Goal: Information Seeking & Learning: Find specific fact

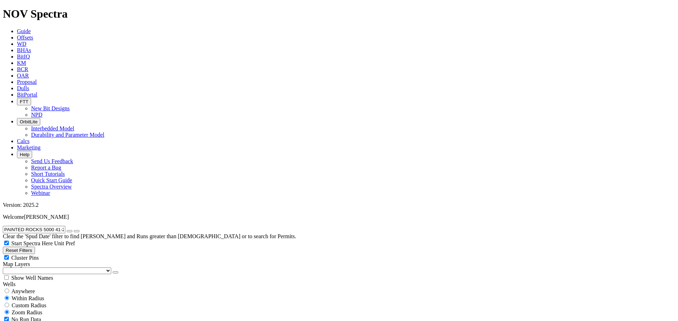
click at [65, 226] on input "PAINTED ROCKS 5000 41-20 3B" at bounding box center [34, 229] width 62 height 7
paste input "NTHER WEST UNIT 6AH"
type input "PANTHER WEST UNIT 6AH"
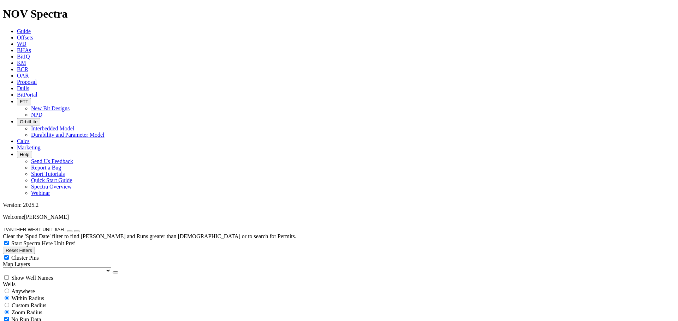
click at [33, 289] on span "Anywhere" at bounding box center [23, 292] width 24 height 6
radio input "true"
radio input "false"
drag, startPoint x: 68, startPoint y: 30, endPoint x: 6, endPoint y: 24, distance: 62.0
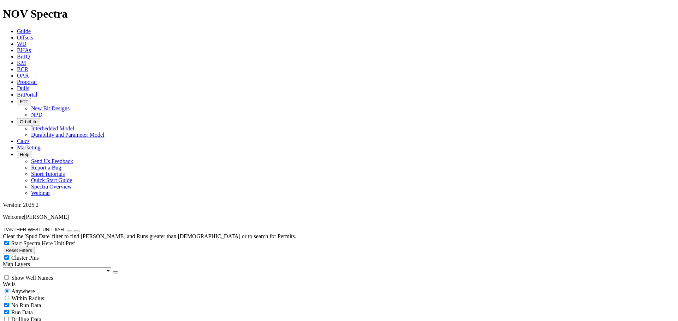
click at [6, 226] on div "PANTHER WEST UNIT 6AH Clear the 'Spud Date' filter to find Wells and Runs great…" at bounding box center [339, 233] width 672 height 14
type input "P"
drag, startPoint x: 39, startPoint y: 30, endPoint x: 0, endPoint y: 24, distance: 39.6
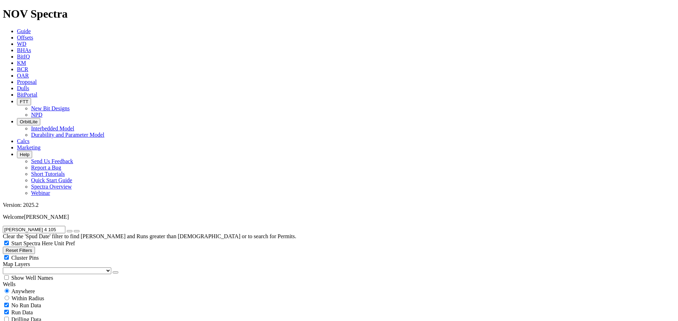
click at [3, 226] on div "PATTON 4 105 Clear the 'Spud Date' filter to find Wells and Runs greater than 2…" at bounding box center [339, 233] width 672 height 14
paste input "C_1I3"
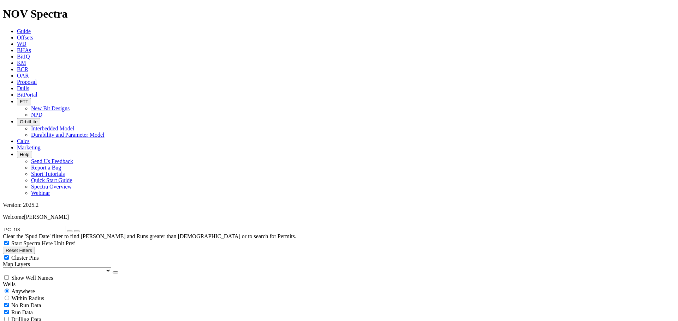
drag, startPoint x: 35, startPoint y: 34, endPoint x: 0, endPoint y: 26, distance: 35.9
click at [3, 226] on input "PC_1I3" at bounding box center [34, 229] width 62 height 7
paste input "EANUT FED 3403 01H"
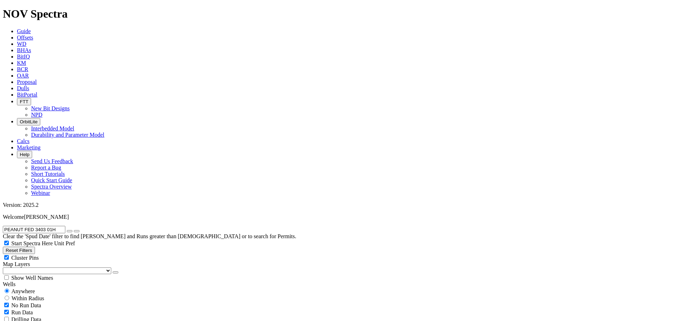
click at [63, 226] on input "PEANUT FED 3403 01H" at bounding box center [34, 229] width 62 height 7
paste input "GGY 13 203"
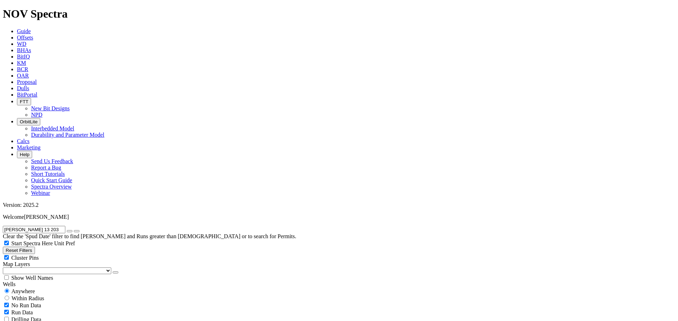
click at [74, 230] on button "submit" at bounding box center [77, 231] width 6 height 2
drag, startPoint x: 54, startPoint y: 29, endPoint x: 0, endPoint y: 23, distance: 54.8
click at [3, 226] on div "PEGGY 13 203 Clear the 'Spud Date' filter to find Wells and Runs greater than 2…" at bounding box center [339, 233] width 672 height 14
paste input "6"
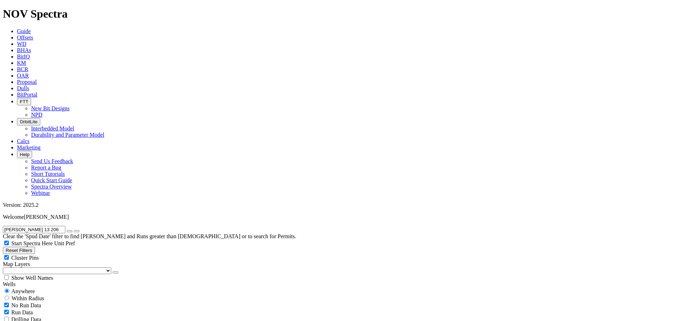
click at [47, 226] on input "PEGGY 13 206" at bounding box center [34, 229] width 62 height 7
click at [46, 226] on input "PEGGY 13 206" at bounding box center [34, 229] width 62 height 7
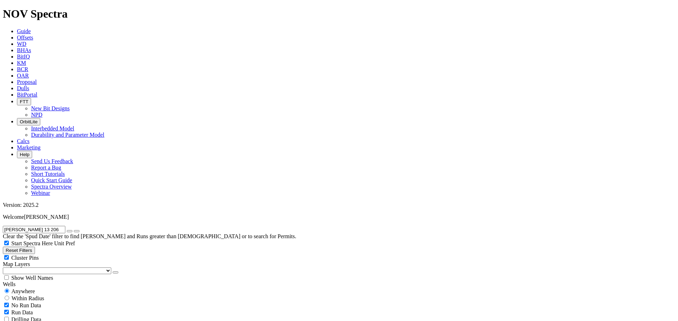
click at [46, 226] on input "PEGGY 13 206" at bounding box center [34, 229] width 62 height 7
paste input "TERS ROAD FEDERAL 5401 41-30 2B"
click at [74, 230] on button "submit" at bounding box center [77, 231] width 6 height 2
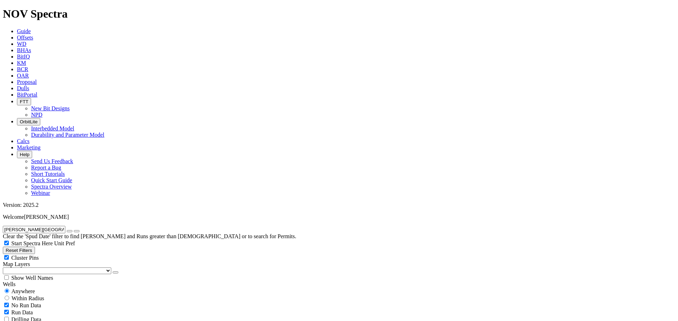
scroll to position [12, 0]
click at [65, 226] on input "PETERS ROAD FEDERAL 5401 41-30 2B" at bounding box center [34, 229] width 62 height 7
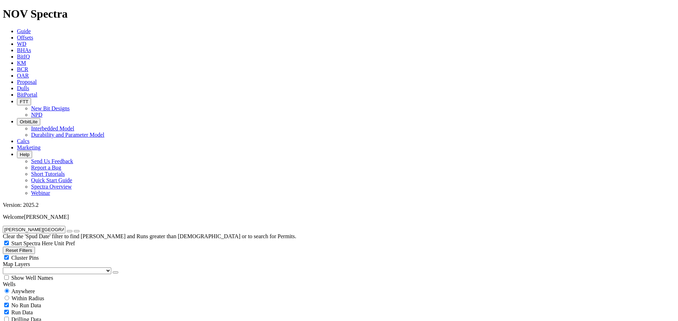
click at [65, 226] on input "PETERS ROAD FEDERAL 5401 41-30 2B" at bounding box center [34, 229] width 62 height 7
paste input "3"
click at [74, 230] on button "submit" at bounding box center [77, 231] width 6 height 2
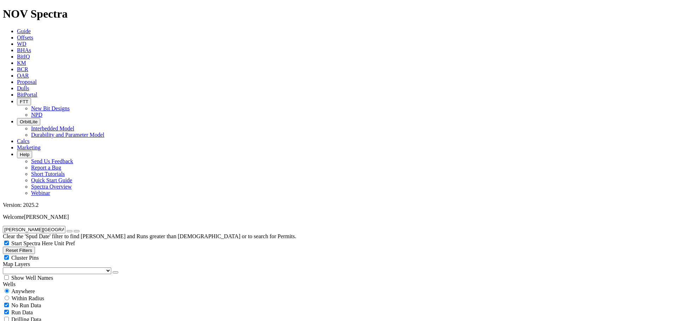
scroll to position [12, 0]
click at [63, 226] on input "PETERS ROAD FEDERAL 5401 41-30 3B" at bounding box center [34, 229] width 62 height 7
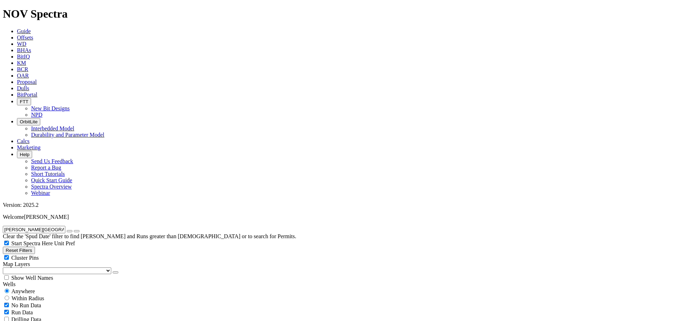
paste input "4BX"
click at [74, 230] on button "submit" at bounding box center [77, 231] width 6 height 2
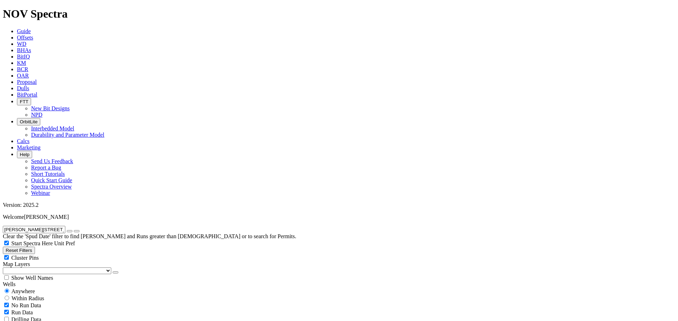
click at [52, 226] on input "PETERS ROAD FEDERAL 5401 41-30 4BX" at bounding box center [34, 229] width 62 height 7
click at [53, 226] on input "PETERS ROAD FEDERAL 5401 41-30 4BX" at bounding box center [34, 229] width 62 height 7
paste input "INNACLES 33-45 C 10DN"
click at [74, 230] on button "submit" at bounding box center [77, 231] width 6 height 2
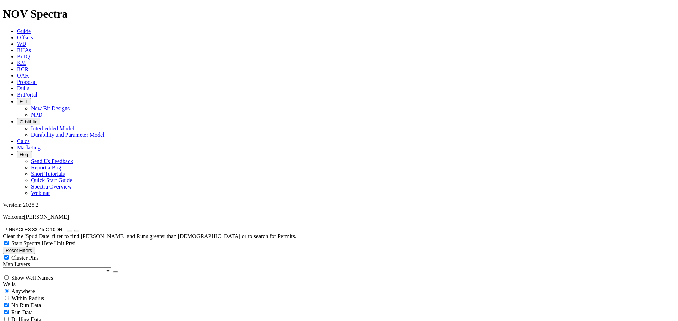
click at [60, 226] on input "PINNACLES 33-45 C 10DN" at bounding box center [34, 229] width 62 height 7
paste input "LADSON 4-9 3H"
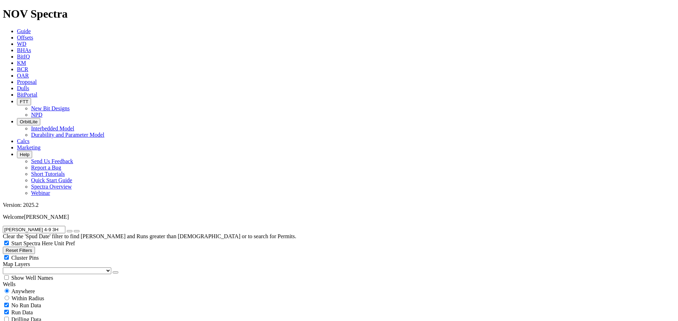
click at [74, 230] on button "submit" at bounding box center [77, 231] width 6 height 2
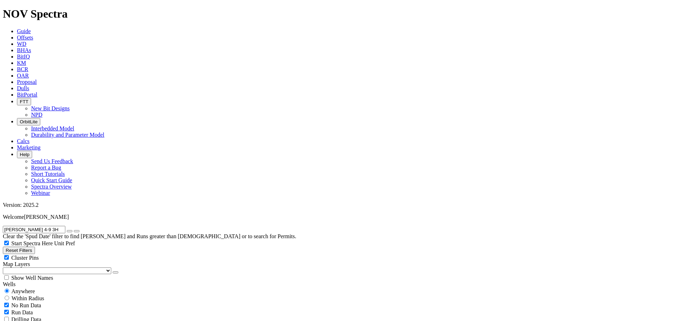
drag, startPoint x: 54, startPoint y: 29, endPoint x: 0, endPoint y: 24, distance: 53.9
click at [3, 226] on div "PLADSON 4-9 3H Clear the 'Spud Date' filter to find Wells and Runs greater than…" at bounding box center [339, 233] width 672 height 14
paste input "OKER LAKE 23 DTD FEDERAL COM 152"
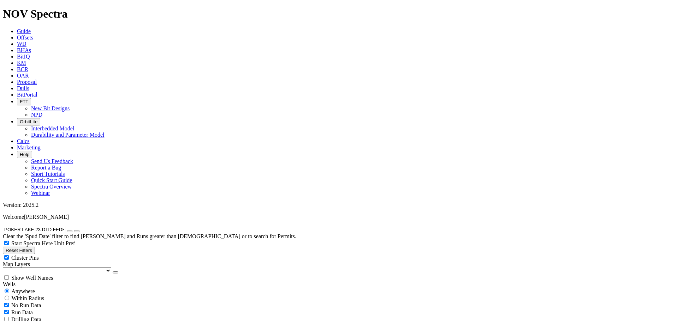
scroll to position [0, 16]
click at [74, 230] on button "submit" at bounding box center [77, 231] width 6 height 2
click at [36, 226] on input "POKER LAKE 23 DTD FEDERAL COM 152H" at bounding box center [34, 229] width 62 height 7
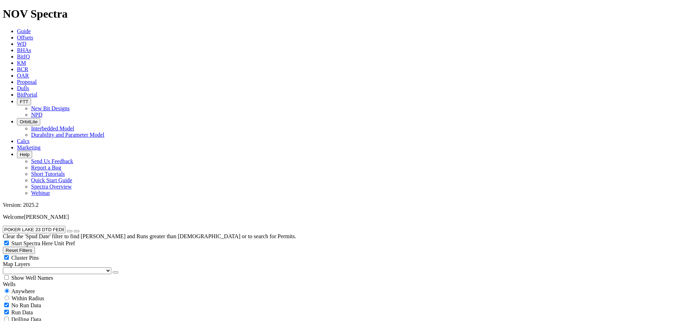
paste input "7"
click at [74, 230] on button "submit" at bounding box center [77, 231] width 6 height 2
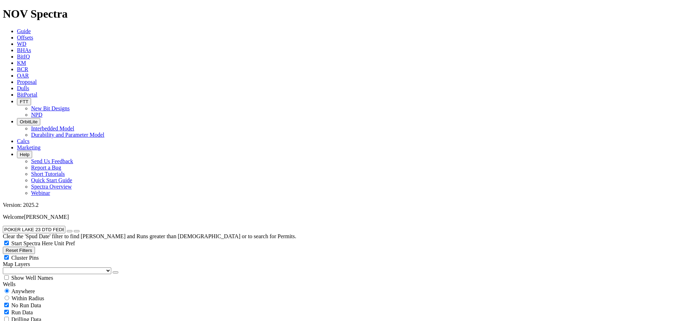
click at [65, 226] on input "POKER LAKE 23 DTD FEDERAL COM 172H" at bounding box center [34, 229] width 62 height 7
paste input "UNIT 20 DTD 22"
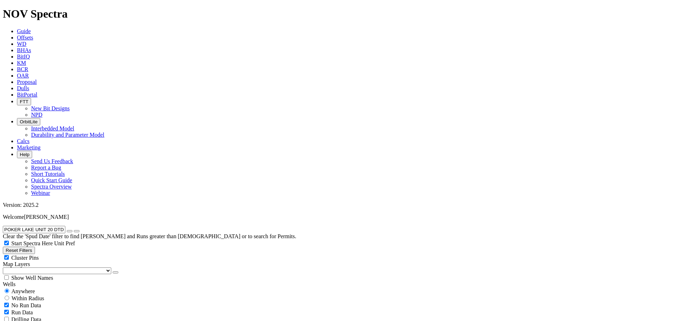
click at [74, 230] on button "submit" at bounding box center [77, 231] width 6 height 2
click at [62, 226] on input "POKER LAKE UNIT 20 DTD 222H" at bounding box center [34, 229] width 62 height 7
paste input "1 DTD 157"
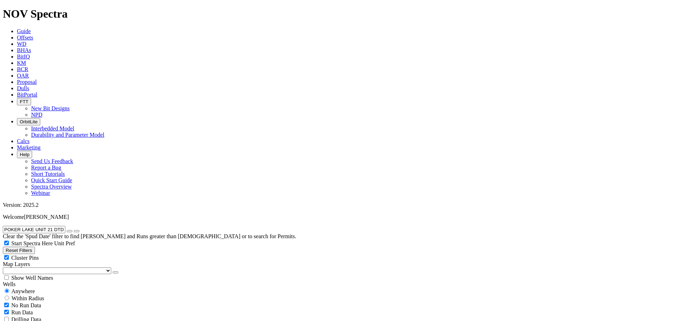
click at [74, 230] on button "submit" at bounding box center [77, 231] width 6 height 2
click at [41, 226] on input "POKER LAKE UNIT 21 DTD 157H" at bounding box center [34, 229] width 62 height 7
paste input "ROPERTY RESERVE 4-65 3-4 1B"
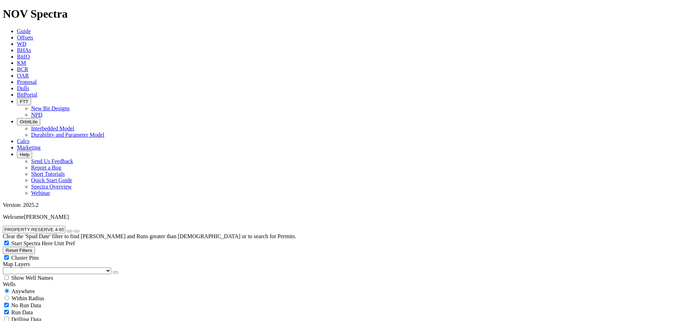
click at [74, 230] on button "submit" at bounding box center [77, 231] width 6 height 2
click at [65, 226] on input "PROPERTY RESERVE 4-65 3-4 1BH" at bounding box center [34, 229] width 62 height 7
paste input "SPER FARMS 4-65 2-1-6 1A"
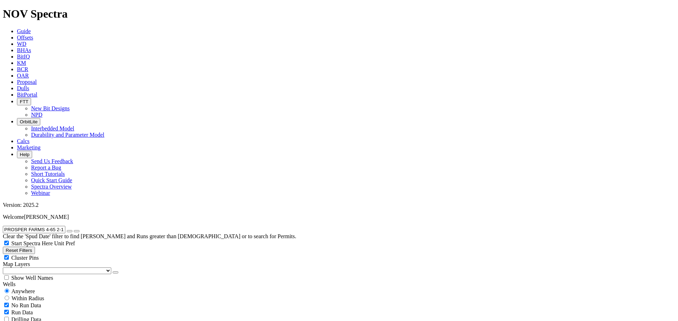
click at [74, 230] on button "submit" at bounding box center [77, 231] width 6 height 2
click at [63, 226] on input "PROSPER FARMS 4-65 2-1-6 1AH" at bounding box center [34, 229] width 62 height 7
paste input "B"
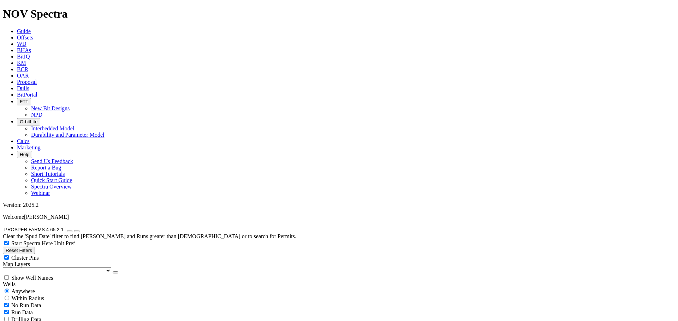
click at [74, 230] on button "submit" at bounding box center [77, 231] width 6 height 2
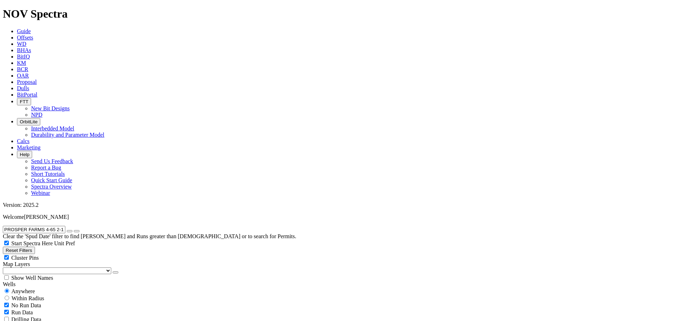
click at [59, 226] on input "PROSPER FARMS 4-65 2-1-6 1BH" at bounding box center [34, 229] width 62 height 7
paste input "2A"
type input "PROSPER FARMS 4-65 2-1-6 2AH"
click at [74, 230] on button "submit" at bounding box center [77, 231] width 6 height 2
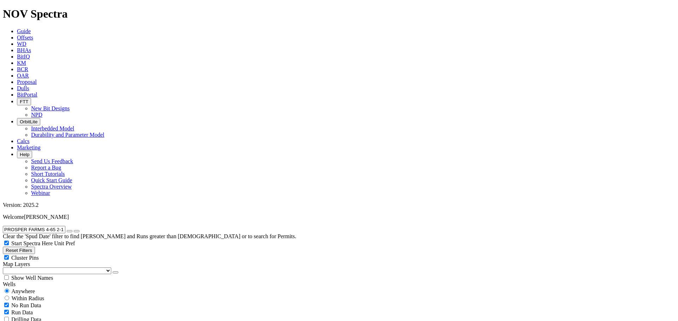
scroll to position [12, 0]
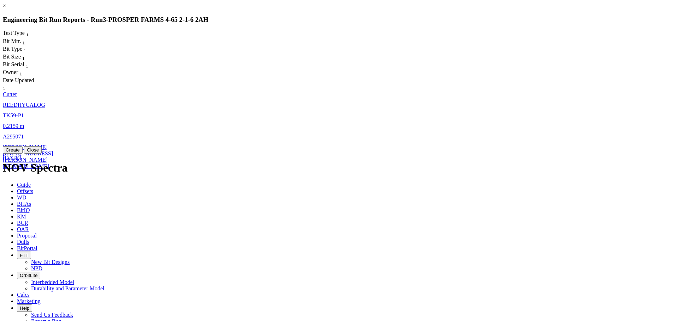
click at [24, 123] on span "m" at bounding box center [22, 126] width 4 height 6
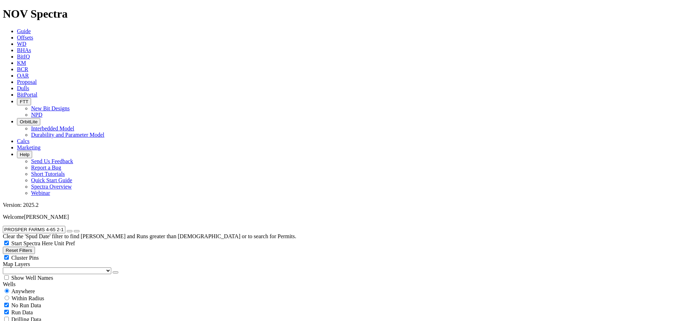
select select "Cutter"
radio input "false"
radio input "true"
click at [65, 226] on input "PROSPER FARMS 4-65 2-1-6 2AH" at bounding box center [34, 229] width 62 height 7
paste input "B"
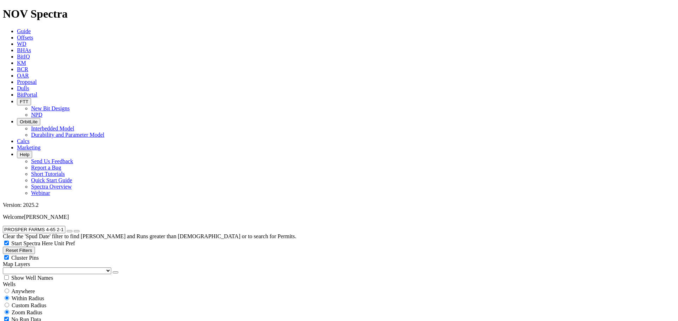
type input "PROSPER FARMS 4-65 2-1-6 2BH"
click at [74, 230] on button "submit" at bounding box center [77, 231] width 6 height 2
click at [13, 288] on filter-controls-geo "Anywhere Within Radius Custom Radius Zoom Radius Miles Kilometers" at bounding box center [339, 302] width 672 height 28
click at [17, 289] on span "Anywhere" at bounding box center [23, 292] width 24 height 6
radio input "true"
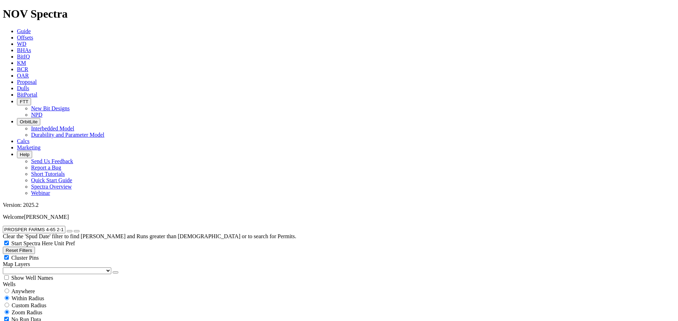
radio input "false"
click at [16, 226] on input "PROSPER FARMS 4-65 2-1-6 2BH" at bounding box center [34, 229] width 62 height 7
paste input "3A"
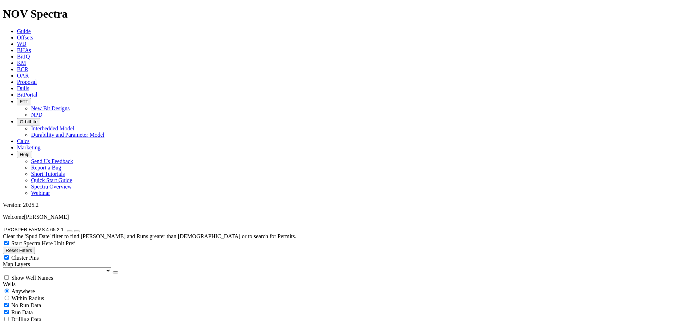
click at [74, 230] on button "submit" at bounding box center [77, 231] width 6 height 2
click at [55, 226] on input "PROSPER FARMS 4-65 2-1-6 3AH" at bounding box center [34, 229] width 62 height 7
paste input "B"
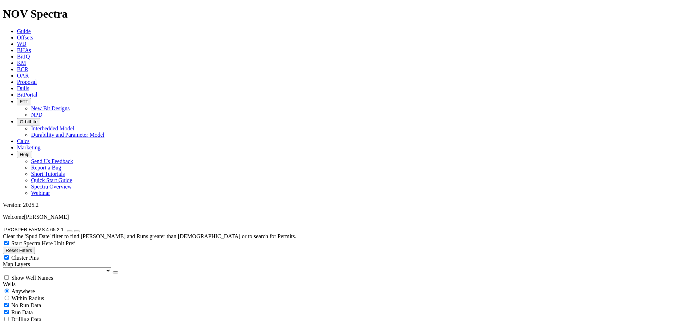
click at [74, 230] on button "submit" at bounding box center [77, 231] width 6 height 2
click at [61, 226] on input "PROSPER FARMS 4-65 2-1-6 3BH" at bounding box center [34, 229] width 62 height 7
paste input "C"
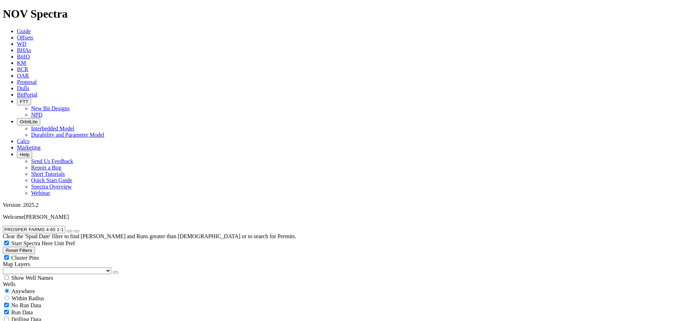
click at [74, 230] on button "submit" at bounding box center [77, 231] width 6 height 2
click at [45, 226] on input "PROSPER FARMS 4-65 2-1-6 3CH" at bounding box center [34, 229] width 62 height 7
paste input "URCELL 6-62-35-0801BB"
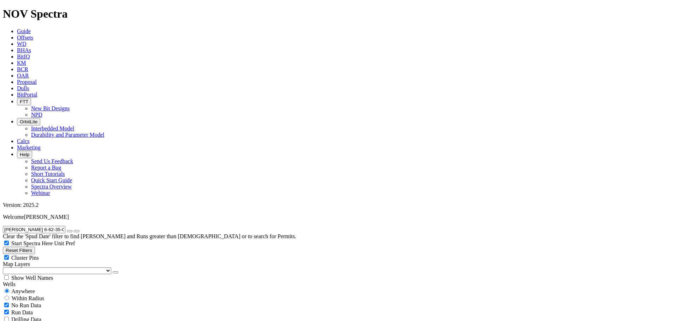
click at [74, 230] on button "submit" at bounding box center [77, 231] width 6 height 2
drag, startPoint x: 63, startPoint y: 31, endPoint x: 0, endPoint y: 19, distance: 64.3
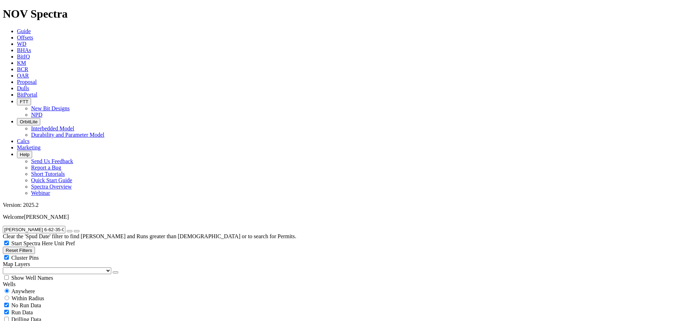
paste input "Y_1P2"
click at [74, 230] on button "submit" at bounding box center [77, 231] width 6 height 2
drag, startPoint x: 26, startPoint y: 31, endPoint x: 0, endPoint y: 25, distance: 27.0
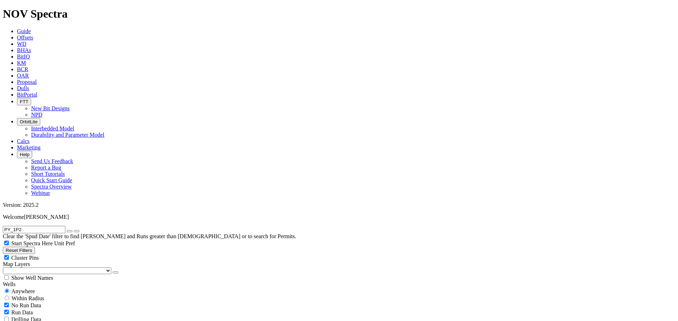
click at [3, 226] on input "PY_1P2" at bounding box center [34, 229] width 62 height 7
paste input "2P1"
click at [74, 230] on button "submit" at bounding box center [77, 231] width 6 height 2
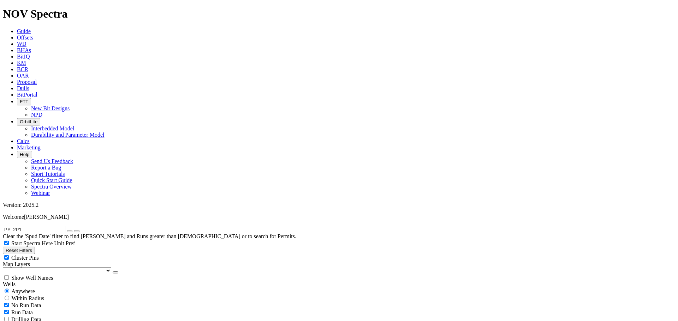
drag, startPoint x: 50, startPoint y: 34, endPoint x: 0, endPoint y: 23, distance: 51.4
click at [3, 226] on div "PY_2P1 Clear the 'Spud Date' filter to find Wells and Runs greater than 2 years…" at bounding box center [339, 233] width 672 height 14
paste input "3I2"
click at [74, 230] on button "submit" at bounding box center [77, 231] width 6 height 2
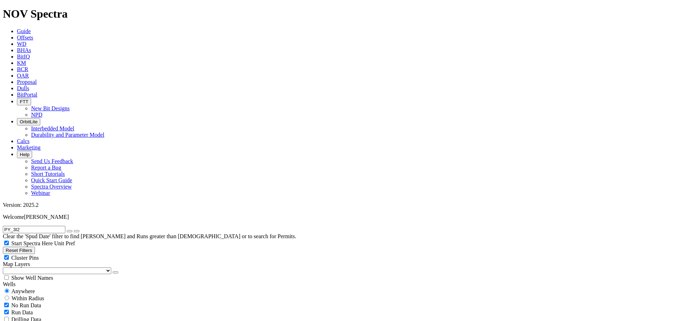
drag, startPoint x: 45, startPoint y: 34, endPoint x: 0, endPoint y: 28, distance: 45.2
click at [3, 226] on input "PY_3I2" at bounding box center [34, 229] width 62 height 7
paste input "4"
click at [74, 230] on button "submit" at bounding box center [77, 231] width 6 height 2
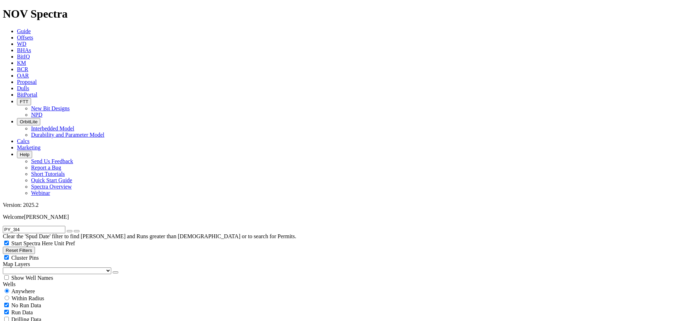
drag, startPoint x: 0, startPoint y: 28, endPoint x: 0, endPoint y: 22, distance: 5.3
click at [3, 226] on div "PY_3I4 Clear the 'Spud Date' filter to find Wells and Runs greater than 2 years…" at bounding box center [339, 233] width 672 height 14
paste input "QUESQUI 18"
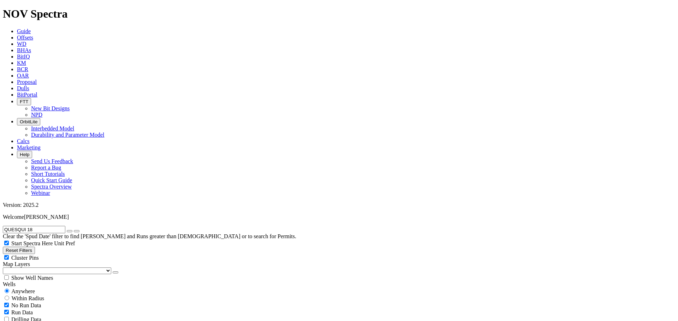
type input "QUESQUI 18"
click at [74, 230] on button "submit" at bounding box center [77, 231] width 6 height 2
radio input "false"
radio input "true"
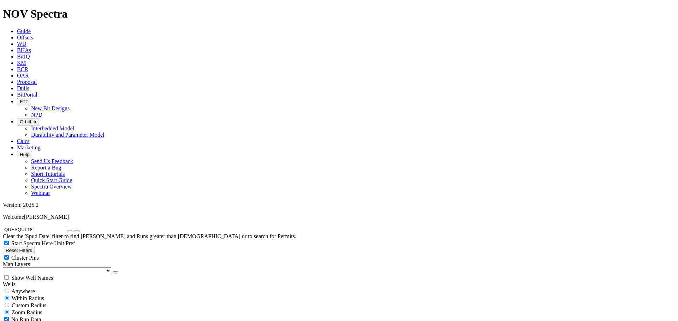
drag, startPoint x: 46, startPoint y: 32, endPoint x: 0, endPoint y: 24, distance: 46.2
click at [3, 226] on div "QUESQUI 18 Clear the 'Spud Date' filter to find Wells and Runs greater than 2 y…" at bounding box center [339, 233] width 672 height 14
paste input "29"
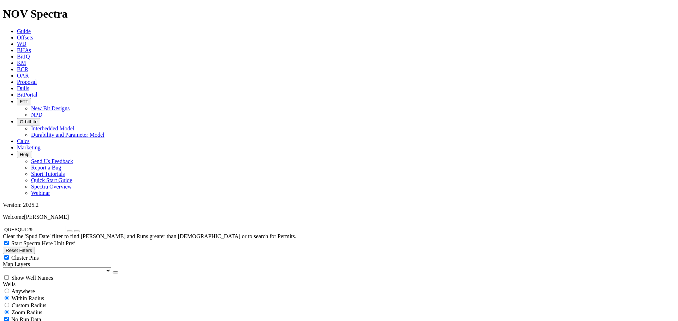
type input "QUESQUI 29"
click at [74, 230] on button "submit" at bounding box center [77, 231] width 6 height 2
click at [9, 289] on input "radio" at bounding box center [7, 291] width 5 height 5
radio input "true"
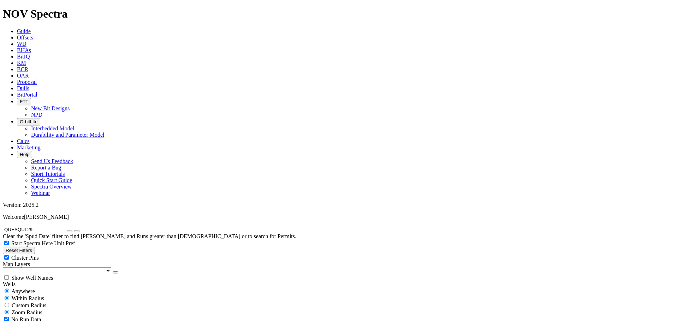
radio input "false"
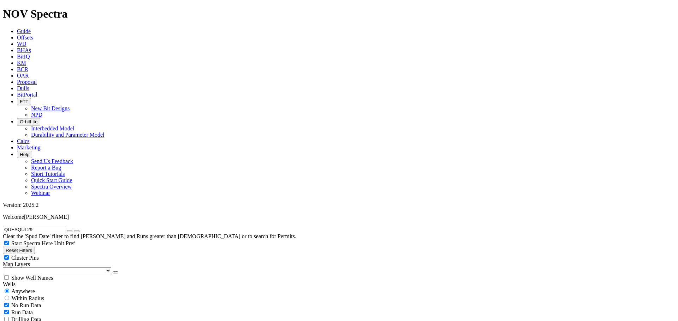
drag, startPoint x: 52, startPoint y: 30, endPoint x: 0, endPoint y: 23, distance: 52.4
click at [3, 226] on div "QUESQUI 29 Clear the 'Spud Date' filter to find Wells and Runs greater than 2 y…" at bounding box center [339, 233] width 672 height 14
paste input "RAYMOND 16-21 3H"
click at [74, 230] on button "submit" at bounding box center [77, 231] width 6 height 2
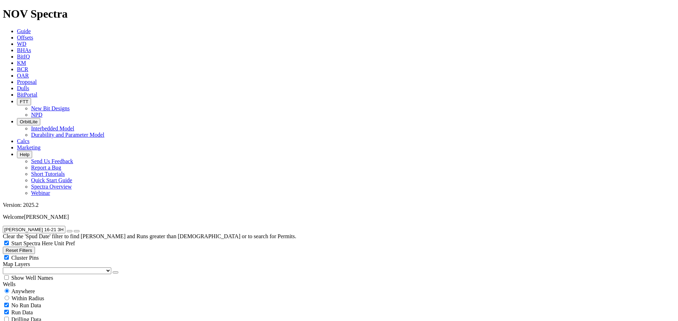
drag, startPoint x: 590, startPoint y: 52, endPoint x: 590, endPoint y: 61, distance: 9.5
drag, startPoint x: 63, startPoint y: 35, endPoint x: 0, endPoint y: 26, distance: 63.3
click at [3, 226] on input "RAYMOND 16-21 3H" at bounding box center [34, 229] width 62 height 7
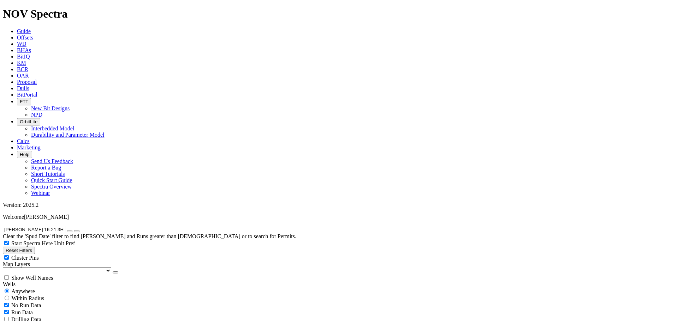
paste input "LE 16-21 1"
click at [74, 230] on button "submit" at bounding box center [77, 231] width 6 height 2
drag, startPoint x: 51, startPoint y: 28, endPoint x: 0, endPoint y: 22, distance: 51.3
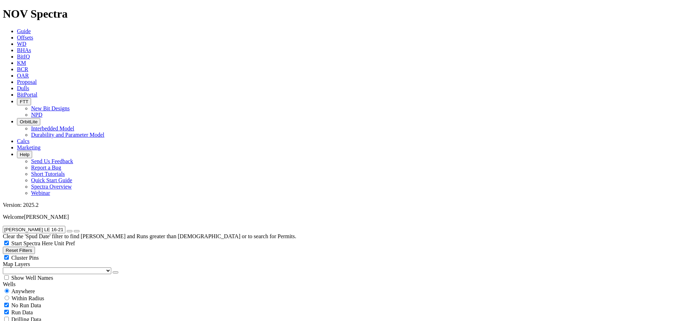
click at [3, 226] on div "RAYMOND LE 16-21 1H Clear the 'Spud Date' filter to find Wells and Runs greater…" at bounding box center [339, 233] width 672 height 14
paste input "EAGAN 34-27-22"
click at [74, 230] on button "submit" at bounding box center [77, 231] width 6 height 2
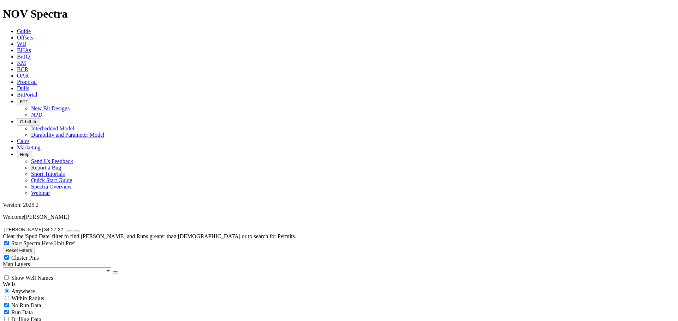
drag, startPoint x: 51, startPoint y: 26, endPoint x: 0, endPoint y: 20, distance: 51.1
click at [3, 226] on div "REAGAN 34-27-22 1H Clear the 'Spud Date' filter to find Wells and Runs greater …" at bounding box center [339, 233] width 672 height 14
paste input "ICHARD OLSON 31-1HR"
click at [74, 230] on button "submit" at bounding box center [77, 231] width 6 height 2
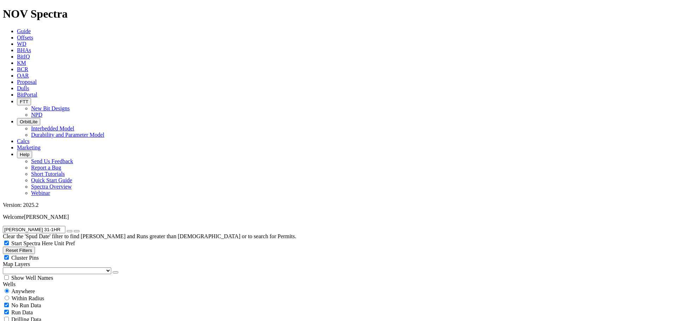
click at [65, 226] on input "RICHARD OLSON 31-1HR" at bounding box center [34, 229] width 62 height 7
paste input "OBYN LEE C 3H"
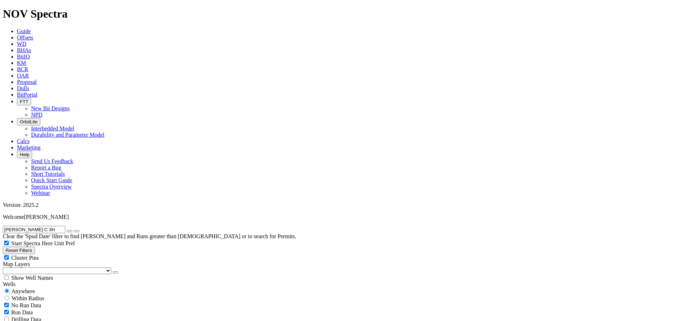
click at [74, 230] on button "submit" at bounding box center [77, 231] width 6 height 2
drag, startPoint x: 55, startPoint y: 30, endPoint x: 0, endPoint y: 16, distance: 56.8
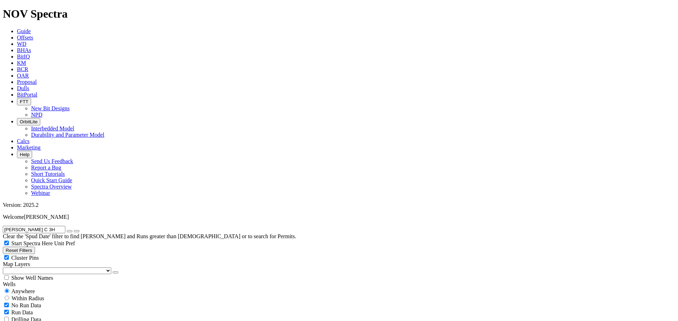
paste input "EN 5202 41-24 2B"
click at [74, 230] on button "submit" at bounding box center [77, 231] width 6 height 2
drag, startPoint x: 59, startPoint y: 33, endPoint x: 0, endPoint y: 13, distance: 62.5
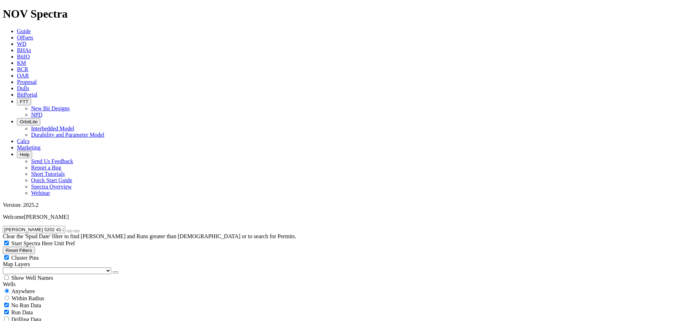
paste input "HDE FEDERAL 14-6-2XH"
drag, startPoint x: 59, startPoint y: 29, endPoint x: 0, endPoint y: 13, distance: 61.3
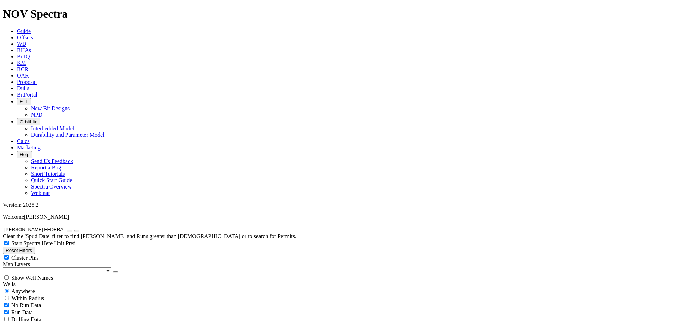
paste input "3"
drag, startPoint x: 73, startPoint y: 30, endPoint x: 0, endPoint y: 22, distance: 73.5
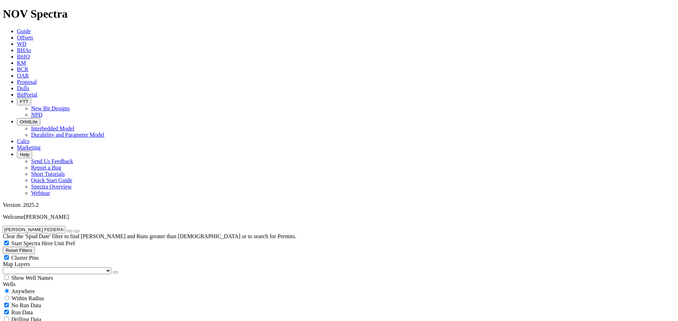
click at [3, 226] on div "ROHDE FEDERAL 14-6-3XH Clear the 'Spud Date' filter to find Wells and Runs grea…" at bounding box center [339, 233] width 672 height 14
paste input "SE 16-21 2"
drag, startPoint x: 48, startPoint y: 31, endPoint x: 0, endPoint y: 23, distance: 48.3
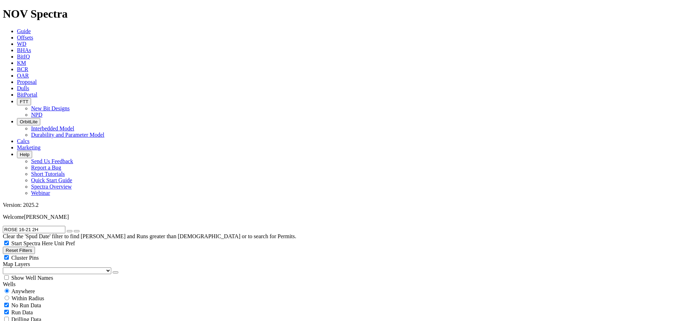
click at [3, 226] on div "ROSE 16-21 2H Clear the 'Spud Date' filter to find Wells and Runs greater than …" at bounding box center [339, 233] width 672 height 14
paste input "3"
click at [74, 230] on button "submit" at bounding box center [77, 231] width 6 height 2
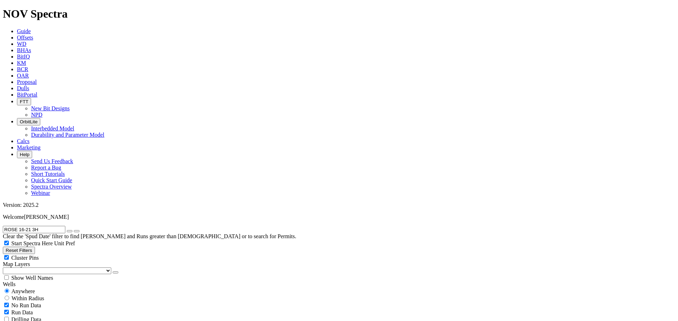
drag, startPoint x: 47, startPoint y: 28, endPoint x: 0, endPoint y: 27, distance: 47.3
click at [3, 226] on input "ROSE 16-21 3H" at bounding box center [34, 229] width 62 height 7
paste input "WDY THE COWBOY 42-30 E 7WA"
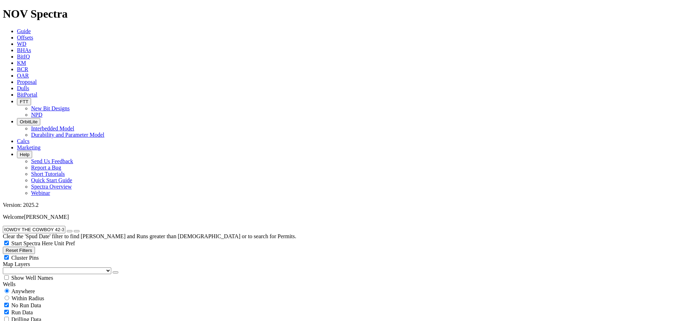
click at [74, 230] on button "submit" at bounding box center [77, 231] width 6 height 2
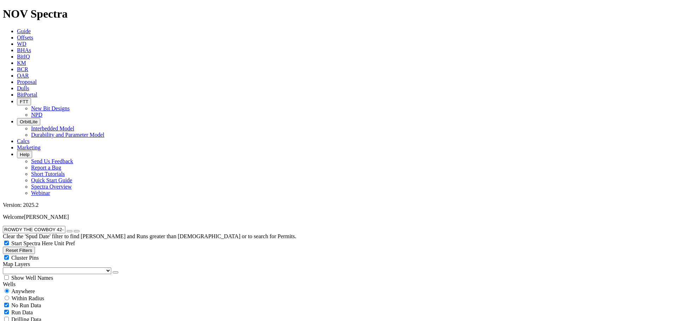
click at [58, 226] on input "ROWDY THE COWBOY 42-30 E 7WA" at bounding box center [34, 229] width 62 height 7
paste input "S-JUMA 156-92-1131H-4"
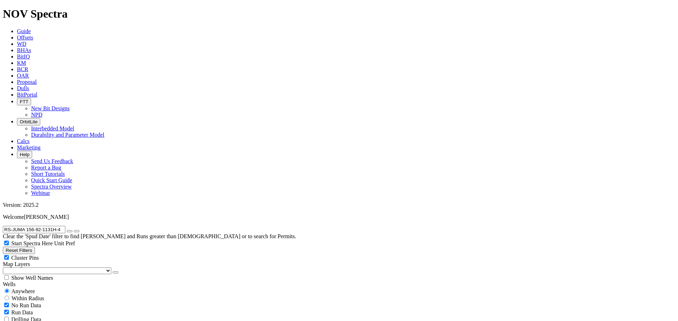
drag, startPoint x: 68, startPoint y: 28, endPoint x: 0, endPoint y: 28, distance: 68.5
click at [3, 226] on input "RS-JUMA 156-92-1131H-4" at bounding box center [34, 229] width 62 height 7
paste input "UDMAN 11-12H"
click at [74, 230] on button "submit" at bounding box center [77, 231] width 6 height 2
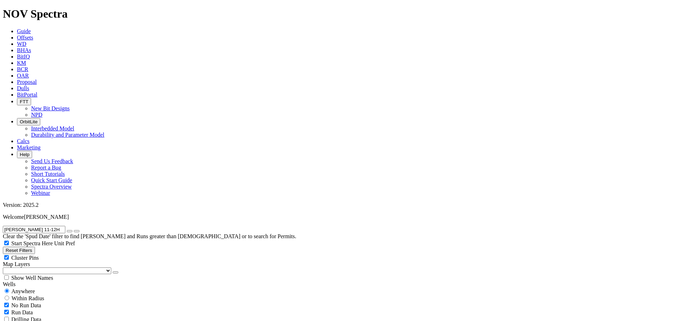
scroll to position [12, 0]
drag, startPoint x: 11, startPoint y: 29, endPoint x: 0, endPoint y: 26, distance: 11.1
click at [3, 226] on input "RUDMAN 11-12H" at bounding box center [34, 229] width 62 height 7
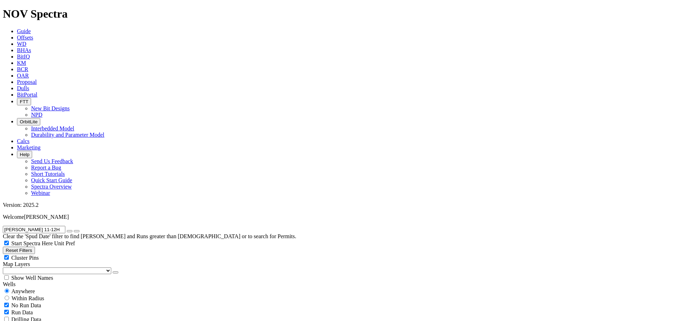
paste input "YSTEDT 5892 31-28 2B"
drag, startPoint x: 62, startPoint y: 29, endPoint x: 0, endPoint y: 21, distance: 62.7
click at [3, 226] on div "RYSTEDT 5892 31-28 2B Clear the 'Spud Date' filter to find Wells and Runs great…" at bounding box center [339, 233] width 672 height 14
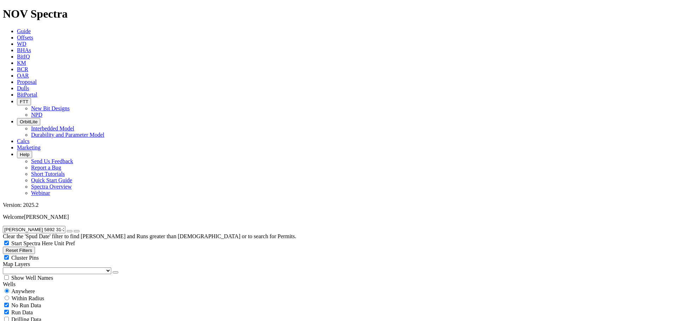
paste input "SAFELY FEDERAL 32-7-2H"
drag, startPoint x: 64, startPoint y: 30, endPoint x: 0, endPoint y: 25, distance: 64.4
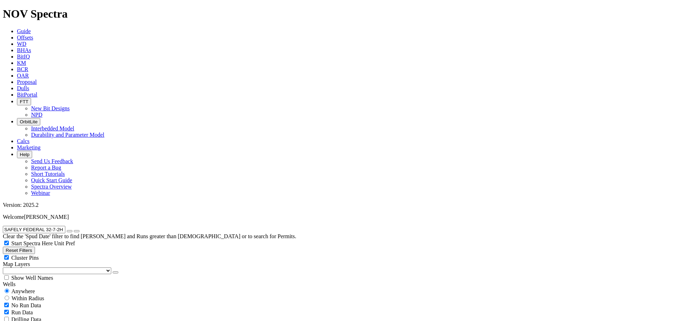
click at [3, 226] on form "SAFELY FEDERAL 32-7-2H" at bounding box center [339, 229] width 672 height 7
paste input "LT LICK A 1LS"
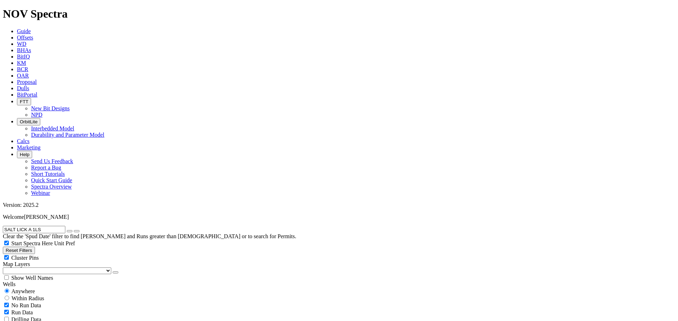
scroll to position [3, 0]
drag, startPoint x: 61, startPoint y: 32, endPoint x: 0, endPoint y: 25, distance: 61.8
click at [3, 226] on input "SALT LICK A 1LS" at bounding box center [34, 229] width 62 height 7
paste input "NISH BAY 5292 22-79BX"
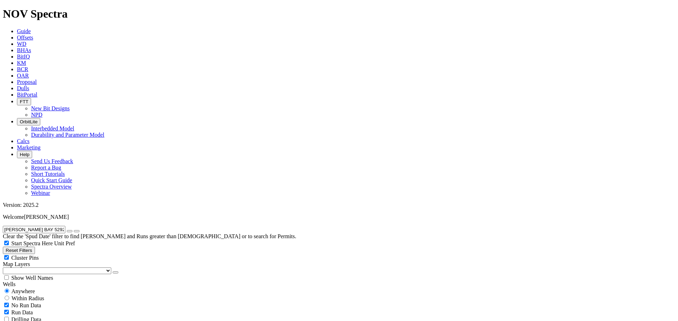
click at [74, 230] on button "submit" at bounding box center [77, 231] width 6 height 2
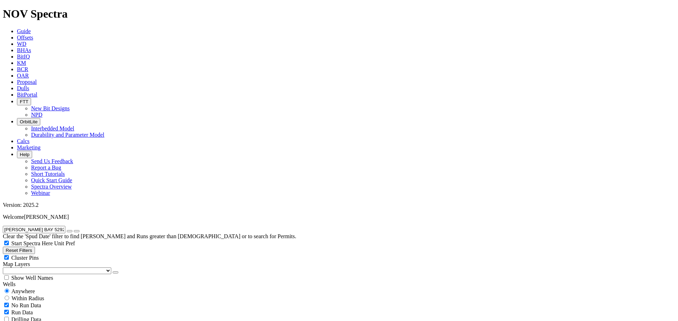
drag, startPoint x: 45, startPoint y: 27, endPoint x: 0, endPoint y: 19, distance: 45.9
type input "X"
paste input "SANISH BAY E FEDERAL 5292 11-3 2BX"
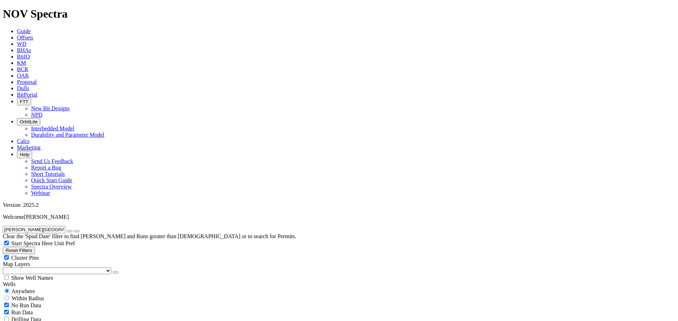
click at [62, 226] on input "SANISH BAY E FEDERAL 5292 11-3 2BX" at bounding box center [34, 229] width 62 height 7
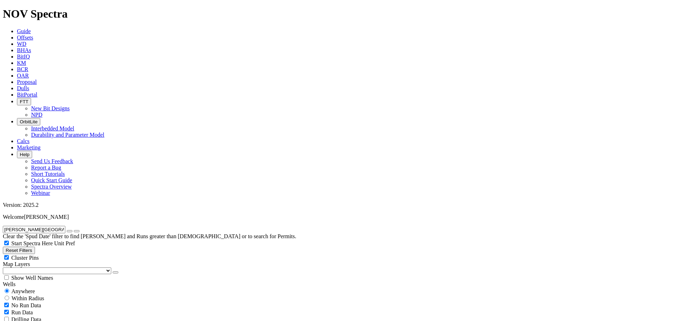
paste input "22-7 6B"
click at [74, 230] on button "submit" at bounding box center [77, 231] width 6 height 2
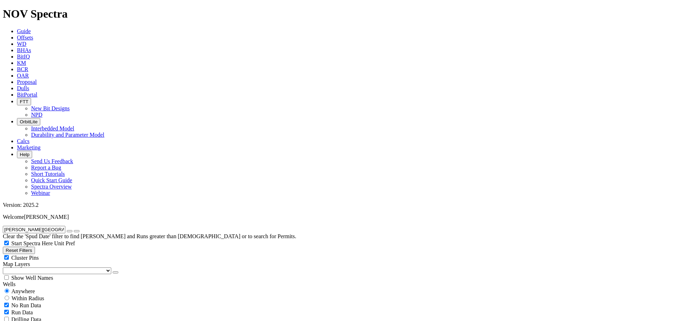
click at [65, 226] on input "SANISH BAY E FEDERAL 5292 22-7 6B" at bounding box center [34, 229] width 62 height 7
paste input "7"
click at [74, 230] on button "submit" at bounding box center [77, 231] width 6 height 2
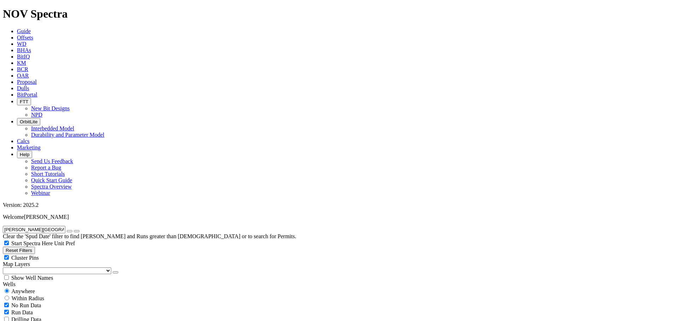
click at [65, 226] on input "SANISH BAY E FEDERAL 5292 22-7 7B" at bounding box center [34, 229] width 62 height 7
paste input "31-6 3"
click at [74, 230] on button "submit" at bounding box center [77, 231] width 6 height 2
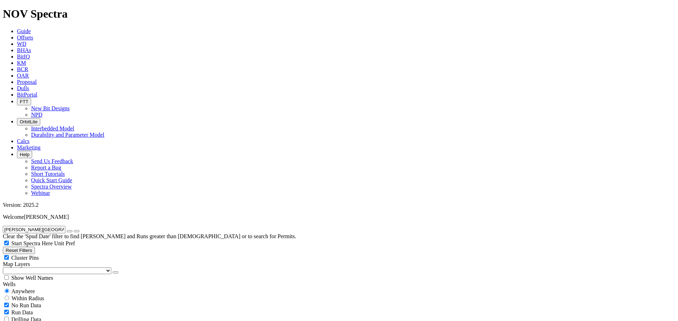
scroll to position [12, 0]
click at [65, 226] on input "[PERSON_NAME][GEOGRAPHIC_DATA] E FEDERAL 5292 31-6 3B" at bounding box center [34, 229] width 62 height 7
paste input "4"
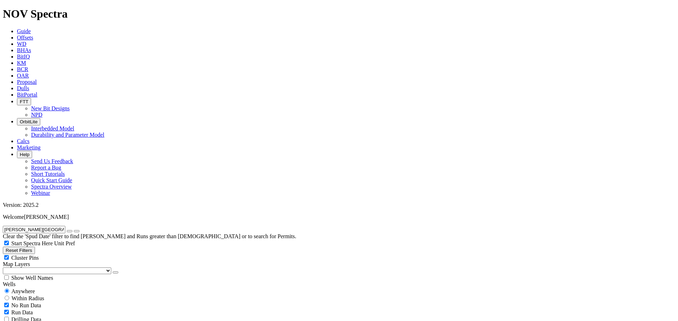
scroll to position [0, 6]
click at [74, 230] on button "submit" at bounding box center [77, 231] width 6 height 2
click at [57, 226] on input "SANISH BAY E FEDERAL 5292 31-6 4B" at bounding box center [34, 229] width 62 height 7
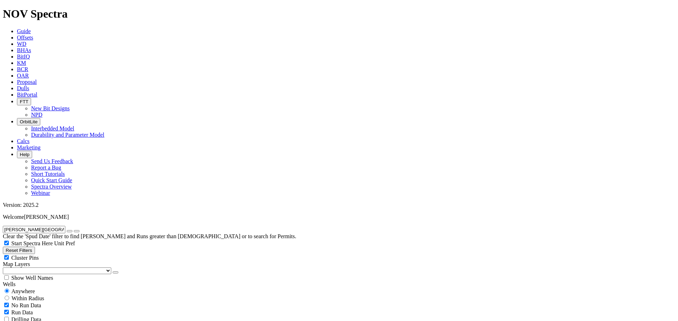
paste input "5"
click at [74, 230] on button "submit" at bounding box center [77, 231] width 6 height 2
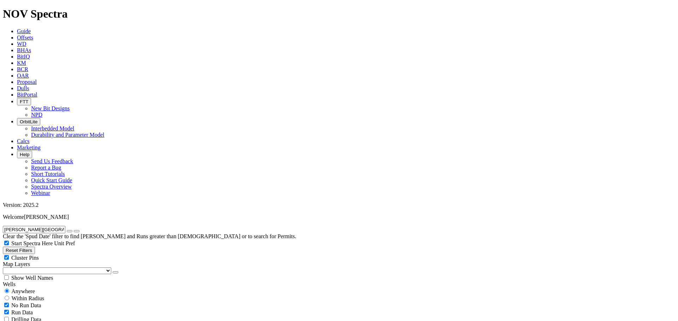
click at [65, 226] on input "SANISH BAY E FEDERAL 5292 31-6 5B" at bounding box center [34, 229] width 62 height 7
paste input "PPHIRE 5000 21-31 3"
type input "SAPPHIRE 5000 21-31 3B"
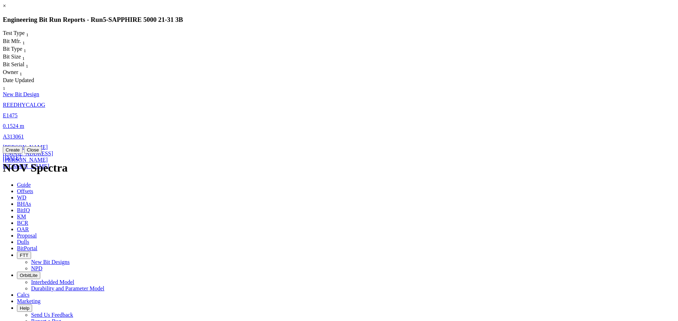
click at [24, 134] on span "A313061" at bounding box center [13, 137] width 21 height 6
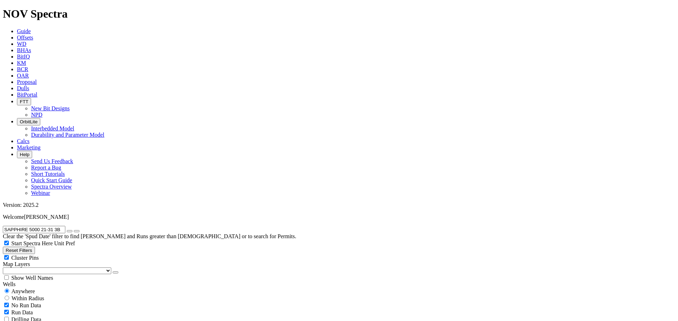
select select "New Bit Design"
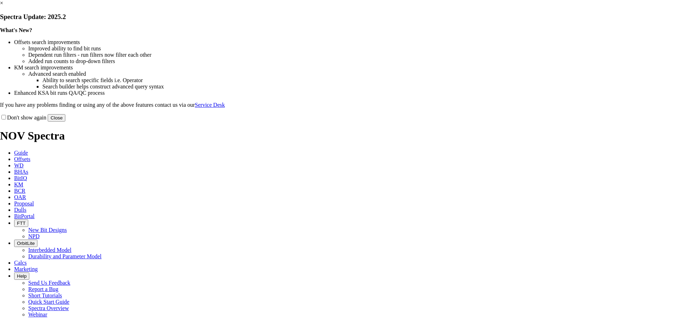
click at [65, 122] on button "Close" at bounding box center [57, 117] width 18 height 7
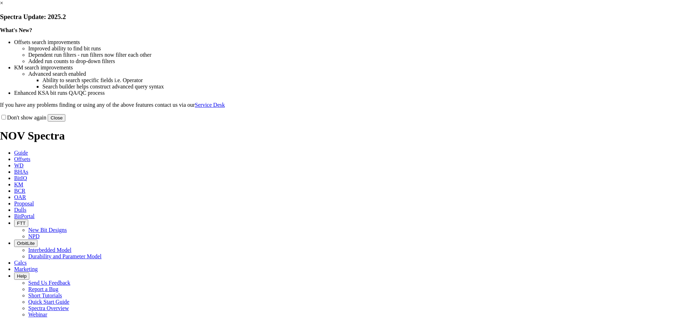
click at [65, 122] on button "Close" at bounding box center [57, 117] width 18 height 7
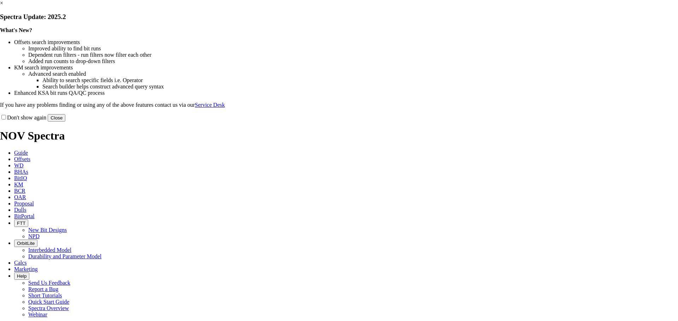
click at [65, 122] on button "Close" at bounding box center [57, 117] width 18 height 7
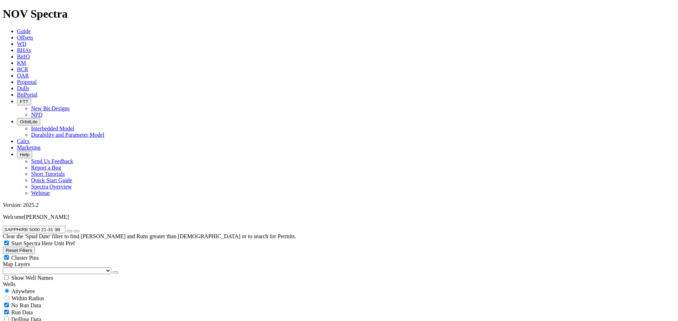
drag, startPoint x: 64, startPoint y: 29, endPoint x: 8, endPoint y: 20, distance: 56.8
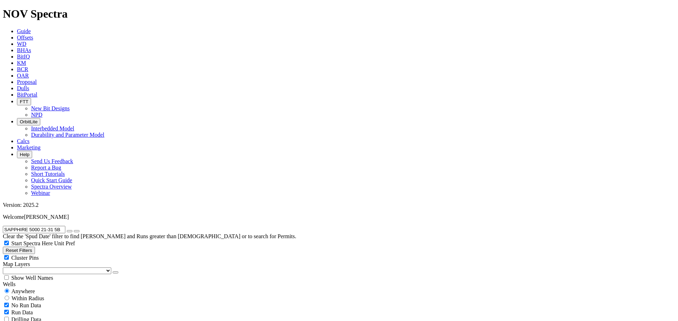
paste input "SAWTOOTH 5202 24-20 3"
drag, startPoint x: 66, startPoint y: 30, endPoint x: 0, endPoint y: 20, distance: 66.8
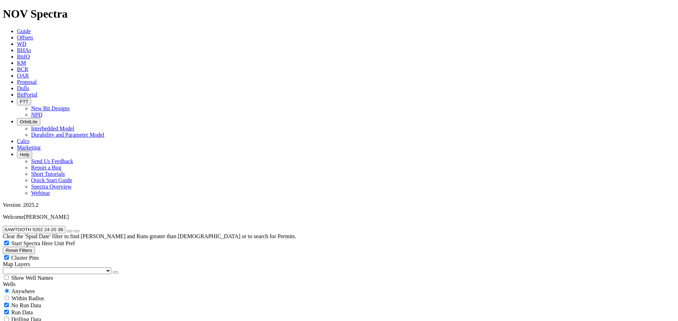
paste input "4"
drag, startPoint x: 67, startPoint y: 29, endPoint x: 0, endPoint y: 22, distance: 67.0
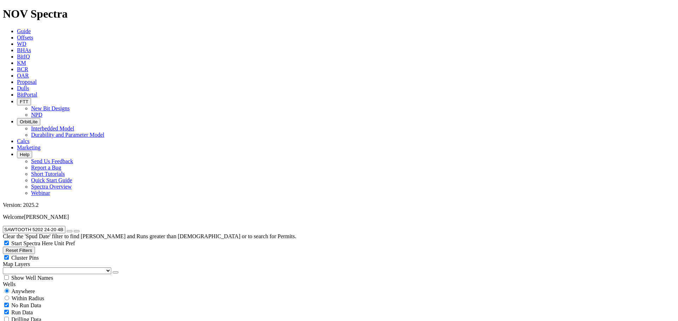
click at [3, 226] on div "SAWTOOTH 5202 24-20 4B Clear the 'Spud Date' filter to find Wells and Runs grea…" at bounding box center [339, 233] width 672 height 14
paste input "5"
drag, startPoint x: 67, startPoint y: 30, endPoint x: 0, endPoint y: 18, distance: 68.2
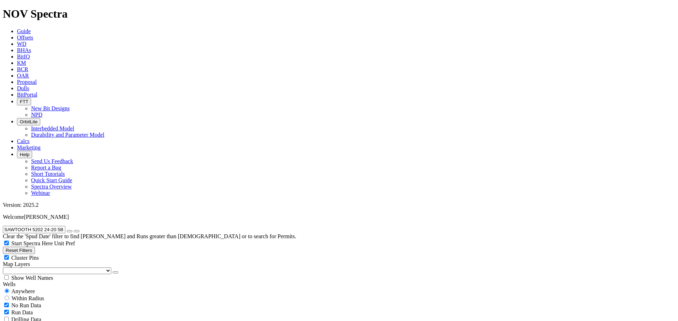
paste input "FEDERAL 5202 24-20 6"
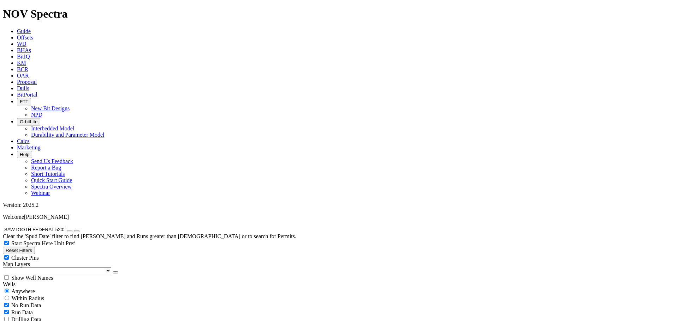
click at [60, 226] on input "SAWTOOTH FEDERAL 5202 24-20 6B" at bounding box center [34, 229] width 62 height 7
paste input "-BAR CARMEN 5393 34-1 2"
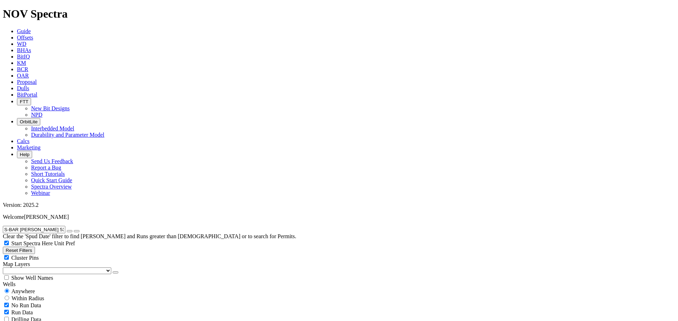
drag, startPoint x: 72, startPoint y: 33, endPoint x: 0, endPoint y: 19, distance: 73.6
paste input "GARY 43-1-2TFH"
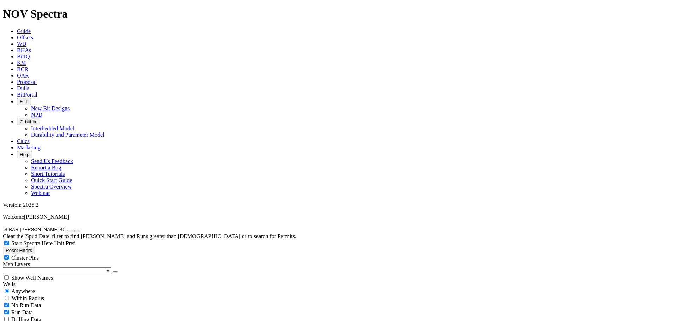
drag, startPoint x: 60, startPoint y: 30, endPoint x: 0, endPoint y: 20, distance: 60.4
click at [3, 226] on div "S-BAR GARY 43-1-2TFH Clear the 'Spud Date' filter to find Wells and Runs greate…" at bounding box center [339, 233] width 672 height 14
paste input "CADDEN 21-28-33 3"
type input "SCADDEN 21-28-33 3H"
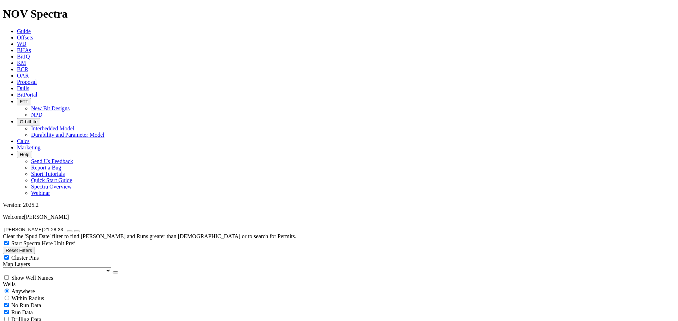
scroll to position [247, 0]
